Goal: Check status: Check status

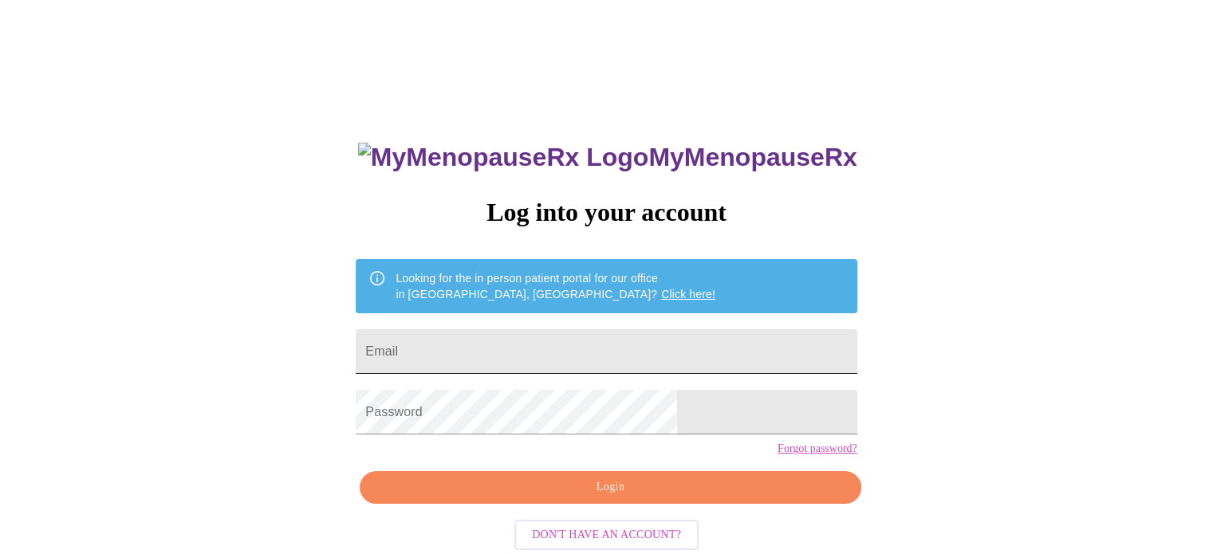
drag, startPoint x: 0, startPoint y: 0, endPoint x: 695, endPoint y: 341, distance: 773.8
click at [695, 341] on input "Email" at bounding box center [606, 351] width 501 height 45
type input "[EMAIL_ADDRESS][DOMAIN_NAME]"
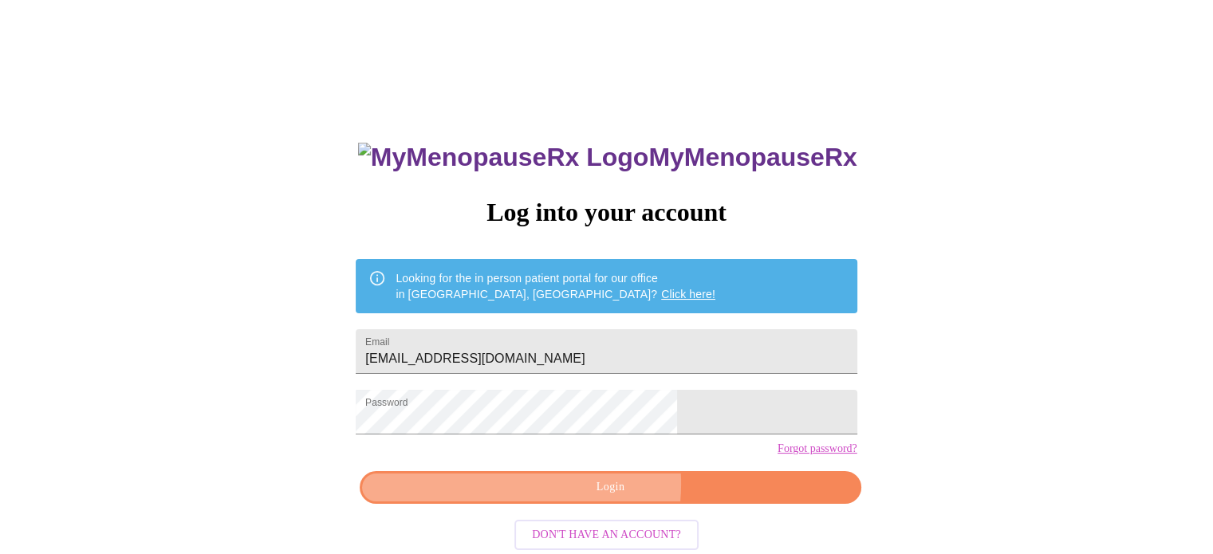
click at [583, 498] on span "Login" at bounding box center [610, 488] width 464 height 20
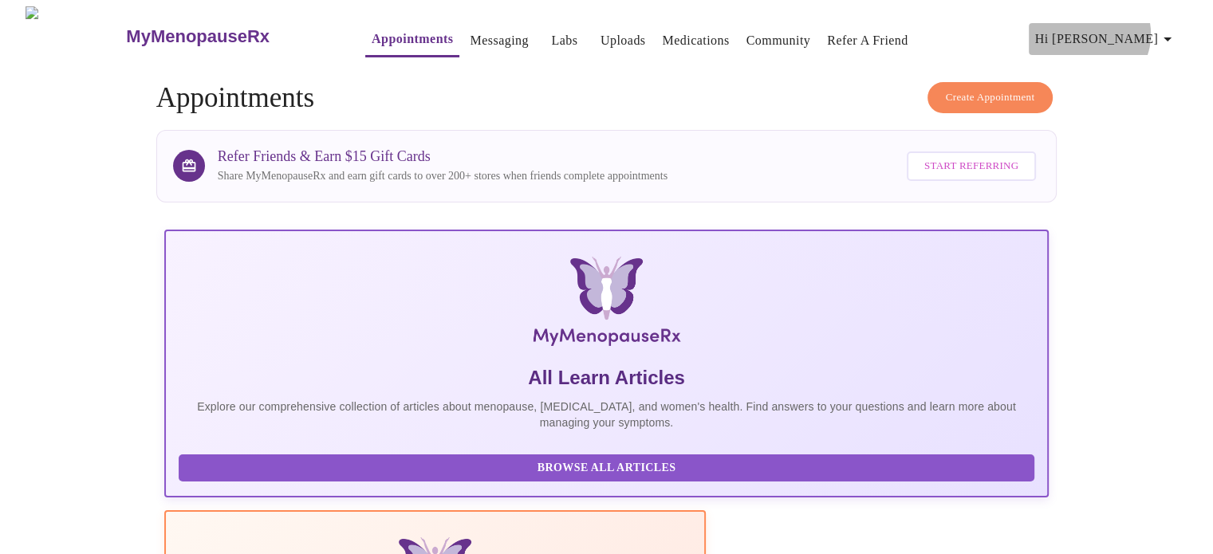
click at [1161, 28] on span "Hi [PERSON_NAME]" at bounding box center [1106, 39] width 142 height 22
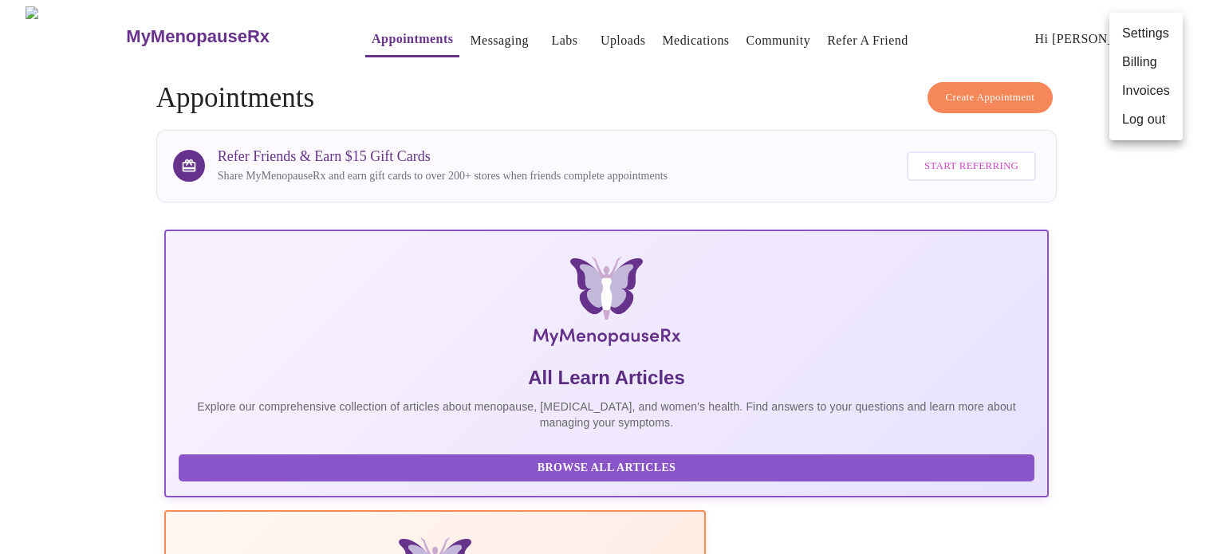
click at [764, 90] on div at bounding box center [612, 277] width 1225 height 554
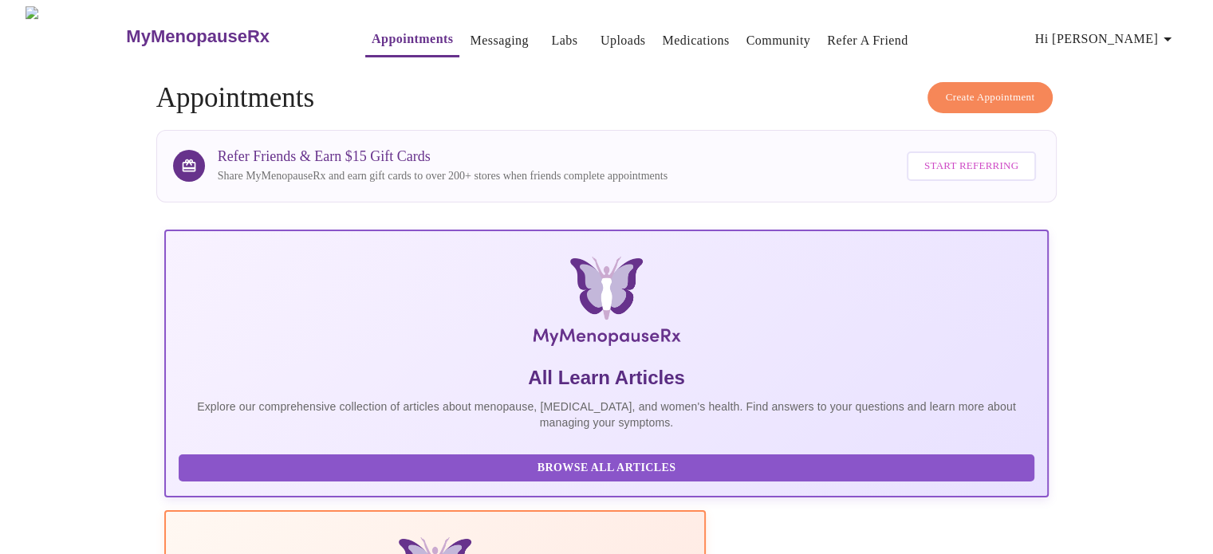
scroll to position [485, 0]
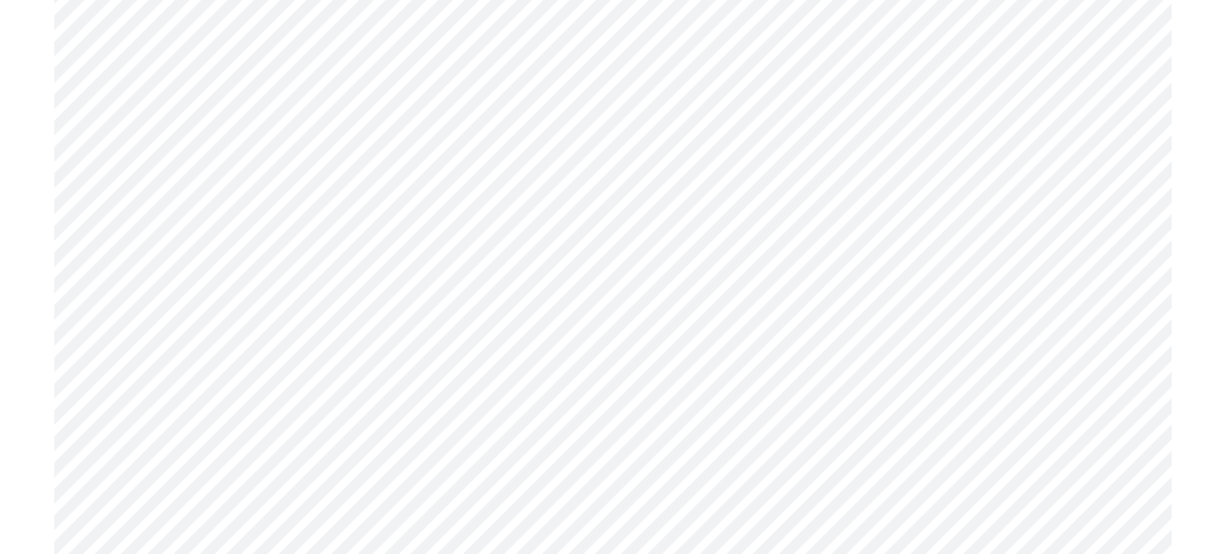
scroll to position [5499, 0]
